Goal: Transaction & Acquisition: Purchase product/service

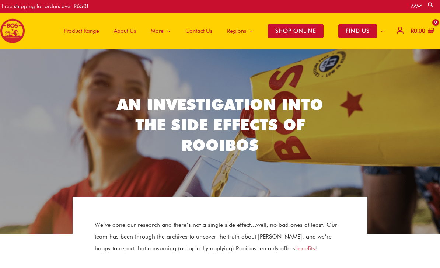
click at [82, 30] on span "Product Range" at bounding box center [81, 31] width 35 height 22
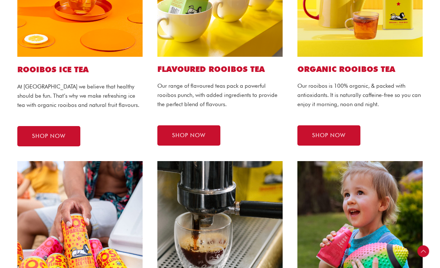
scroll to position [248, 0]
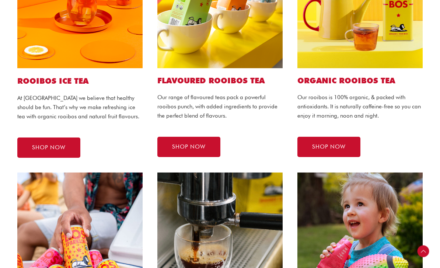
click at [315, 144] on span "SHOP NOW" at bounding box center [329, 147] width 34 height 6
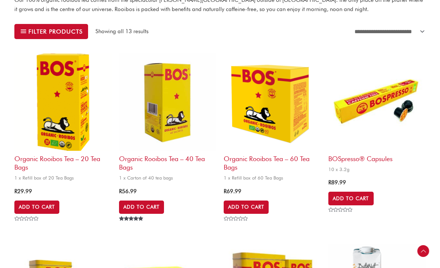
scroll to position [234, 0]
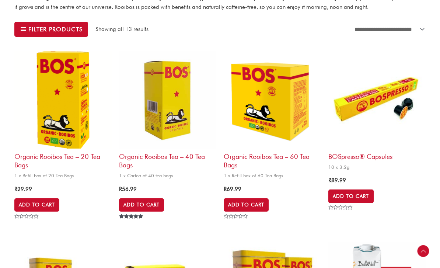
click at [357, 157] on h2 "BOSpresso® Capsules" at bounding box center [377, 155] width 97 height 12
